Goal: Navigation & Orientation: Find specific page/section

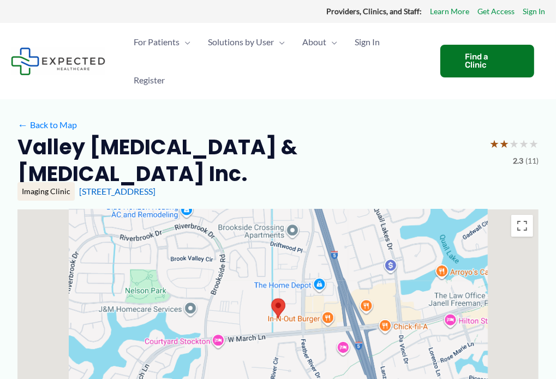
scroll to position [21, 0]
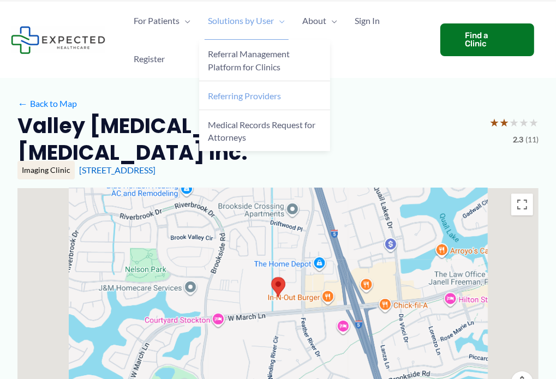
click at [223, 97] on span "Referring Providers" at bounding box center [244, 96] width 73 height 10
click at [266, 22] on span "Solutions by User" at bounding box center [241, 21] width 66 height 38
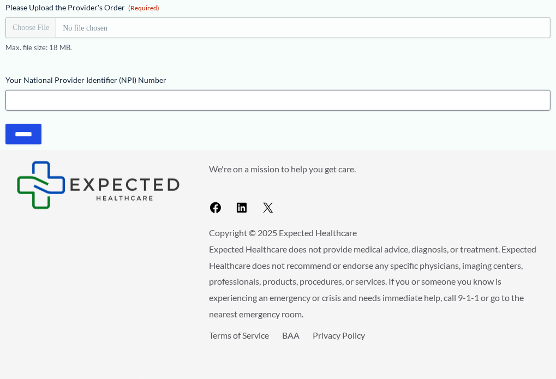
scroll to position [576, 0]
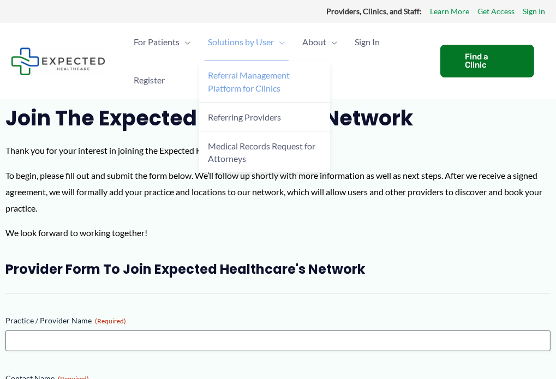
click at [231, 83] on span "Referral Management Platform for Clinics" at bounding box center [249, 81] width 82 height 23
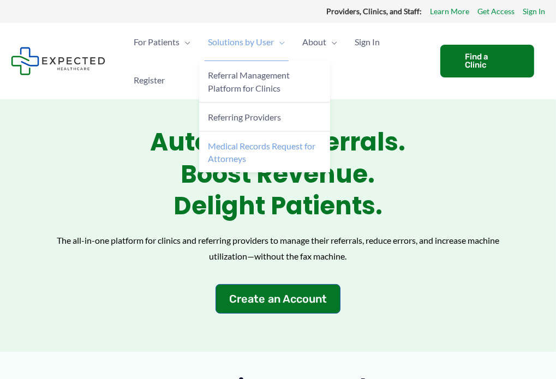
click at [240, 153] on span "Medical Records Request for Attorneys" at bounding box center [262, 152] width 108 height 23
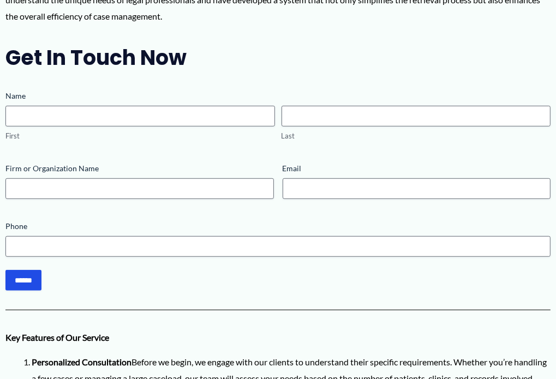
scroll to position [404, 0]
